Goal: Transaction & Acquisition: Purchase product/service

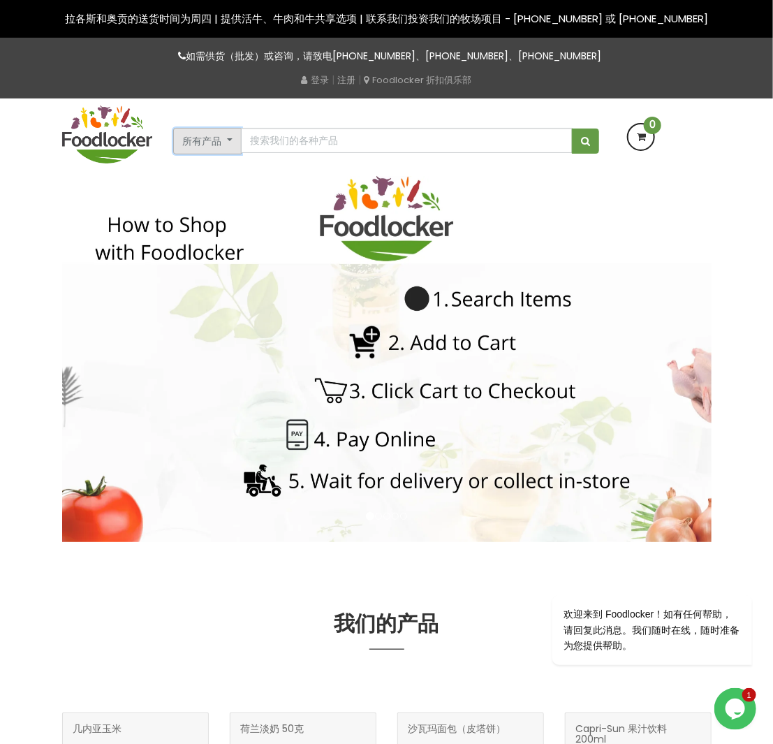
click at [215, 140] on font "所有产品" at bounding box center [201, 141] width 39 height 14
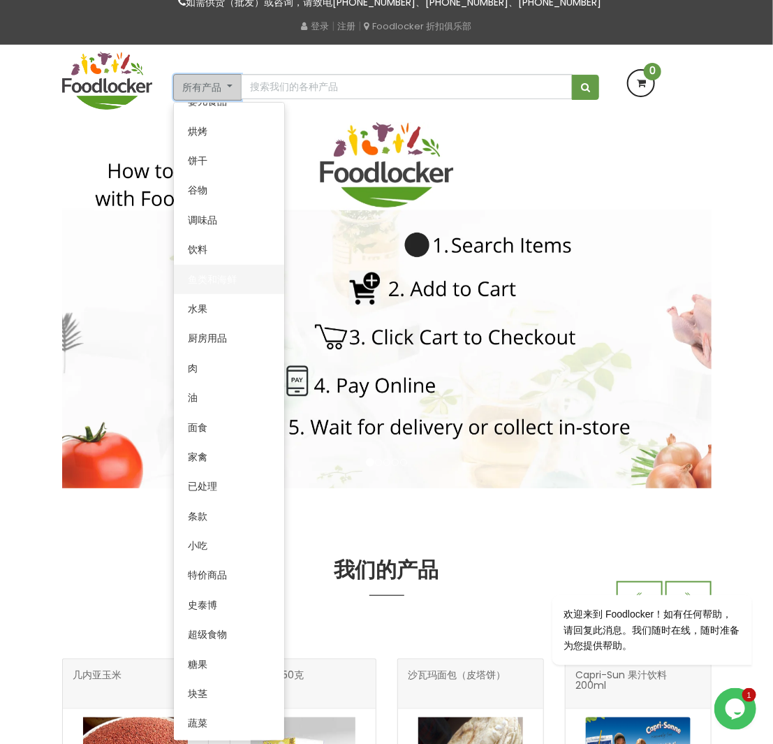
scroll to position [70, 0]
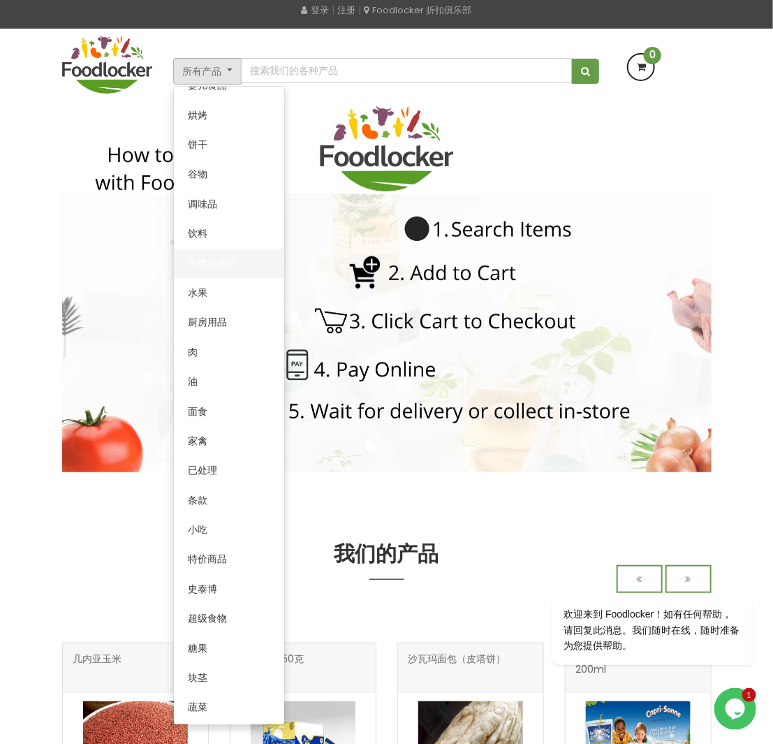
click at [209, 259] on font "鱼类和海鲜" at bounding box center [212, 263] width 49 height 14
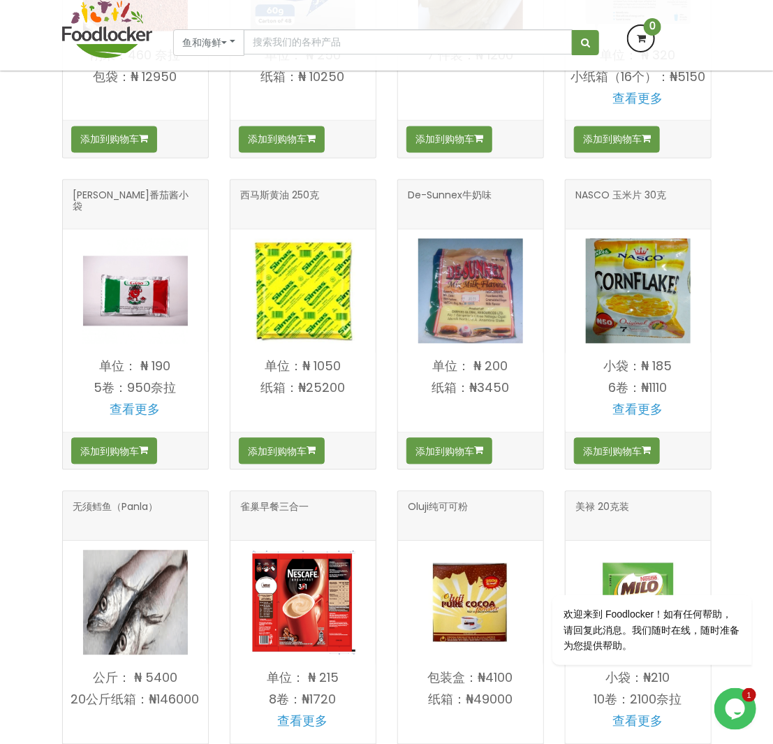
scroll to position [768, 0]
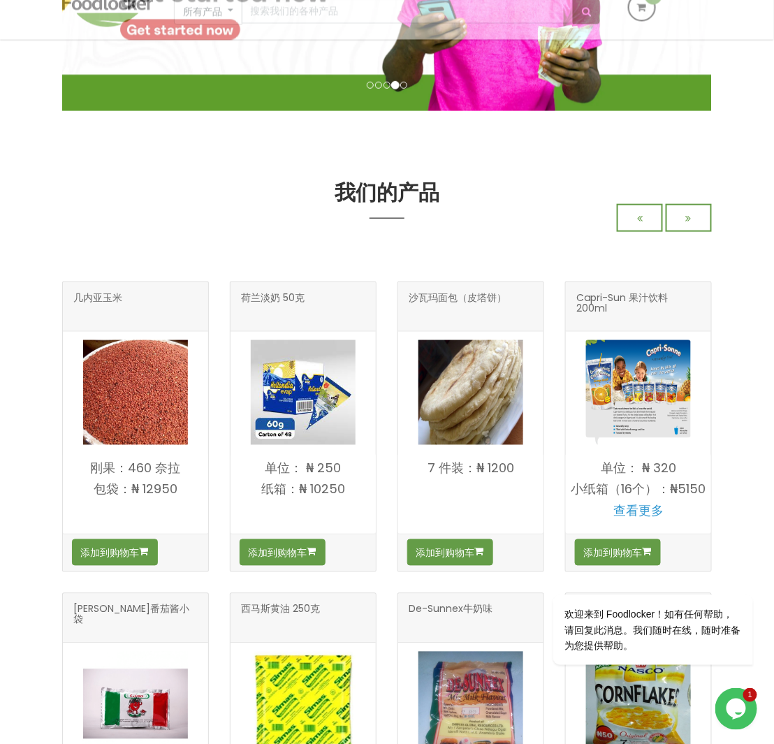
scroll to position [419, 0]
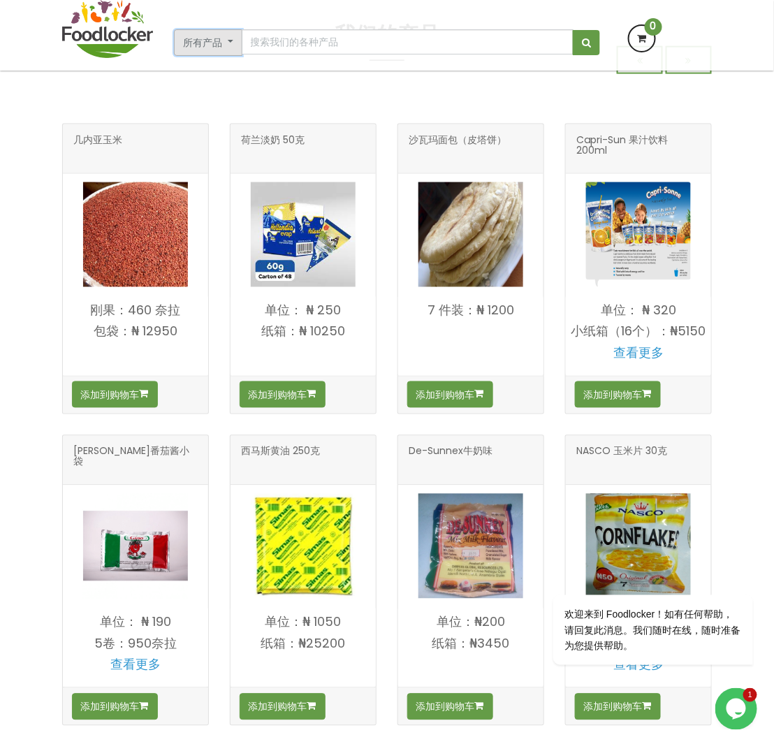
click at [200, 36] on button "所有产品" at bounding box center [208, 42] width 68 height 27
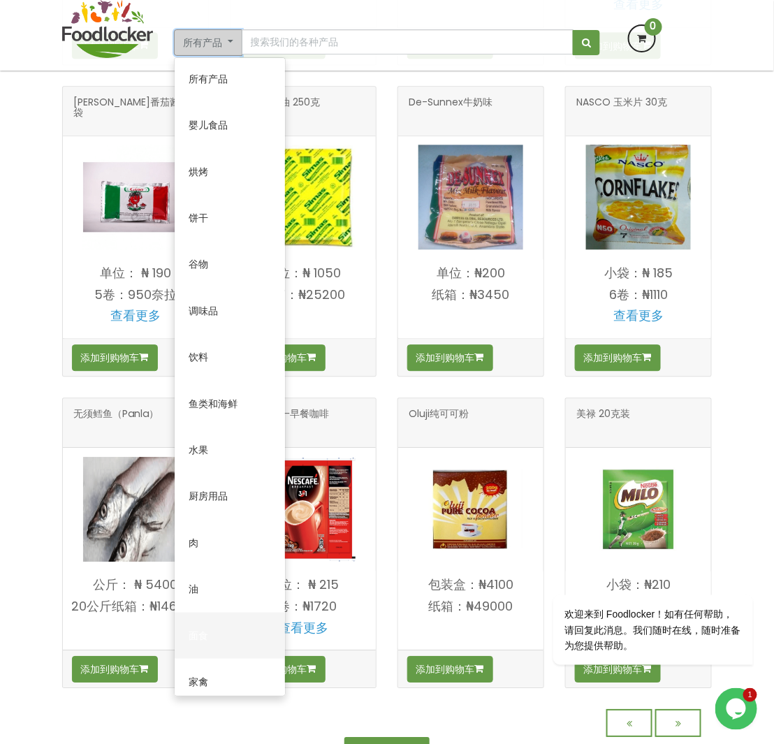
scroll to position [0, 0]
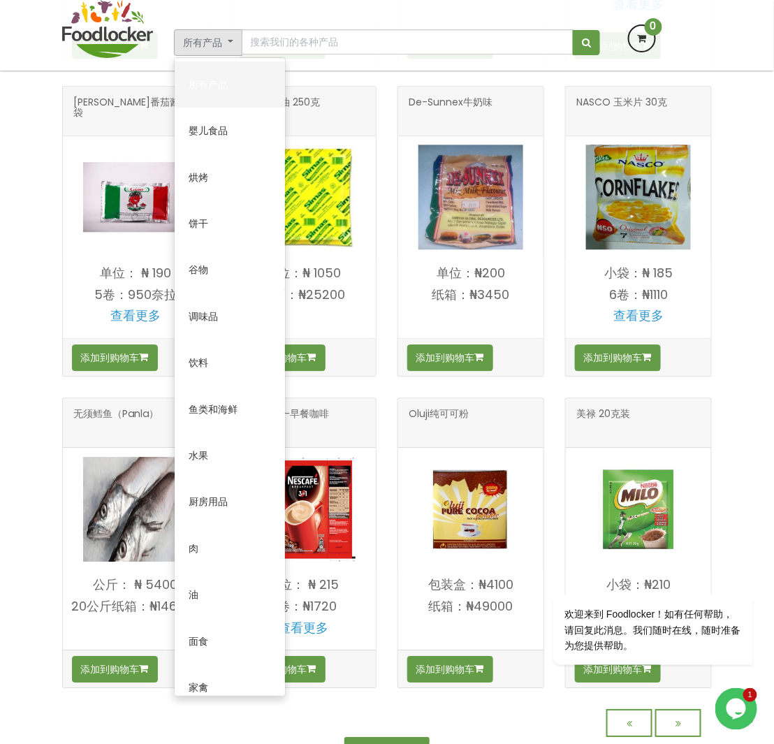
click at [206, 79] on font "所有产品" at bounding box center [208, 84] width 39 height 14
